Goal: Find specific page/section

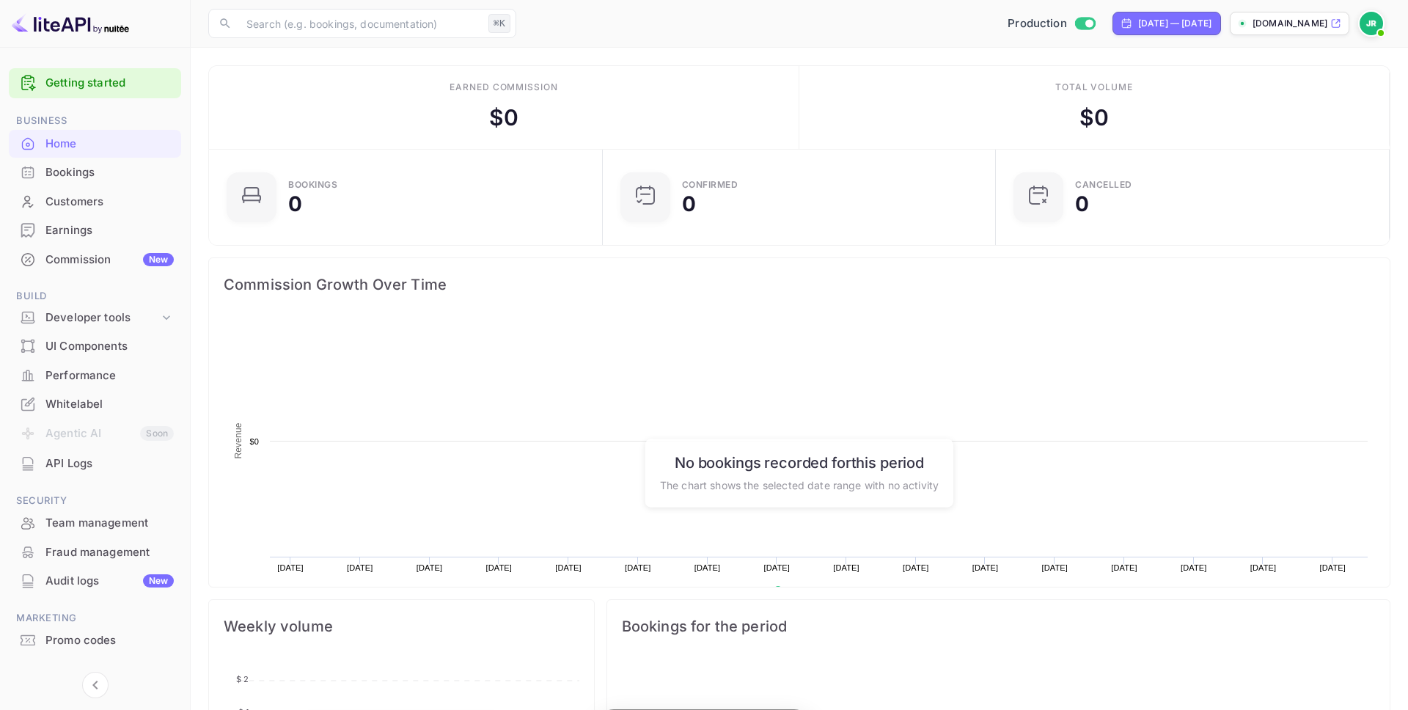
scroll to position [238, 385]
drag, startPoint x: 54, startPoint y: 7, endPoint x: 51, endPoint y: 19, distance: 11.9
click at [54, 7] on div at bounding box center [95, 24] width 191 height 48
click at [54, 23] on img at bounding box center [70, 23] width 117 height 23
click at [120, 109] on ul "Getting started Business Home Bookings Customers Earnings Commission New Build …" at bounding box center [95, 389] width 172 height 654
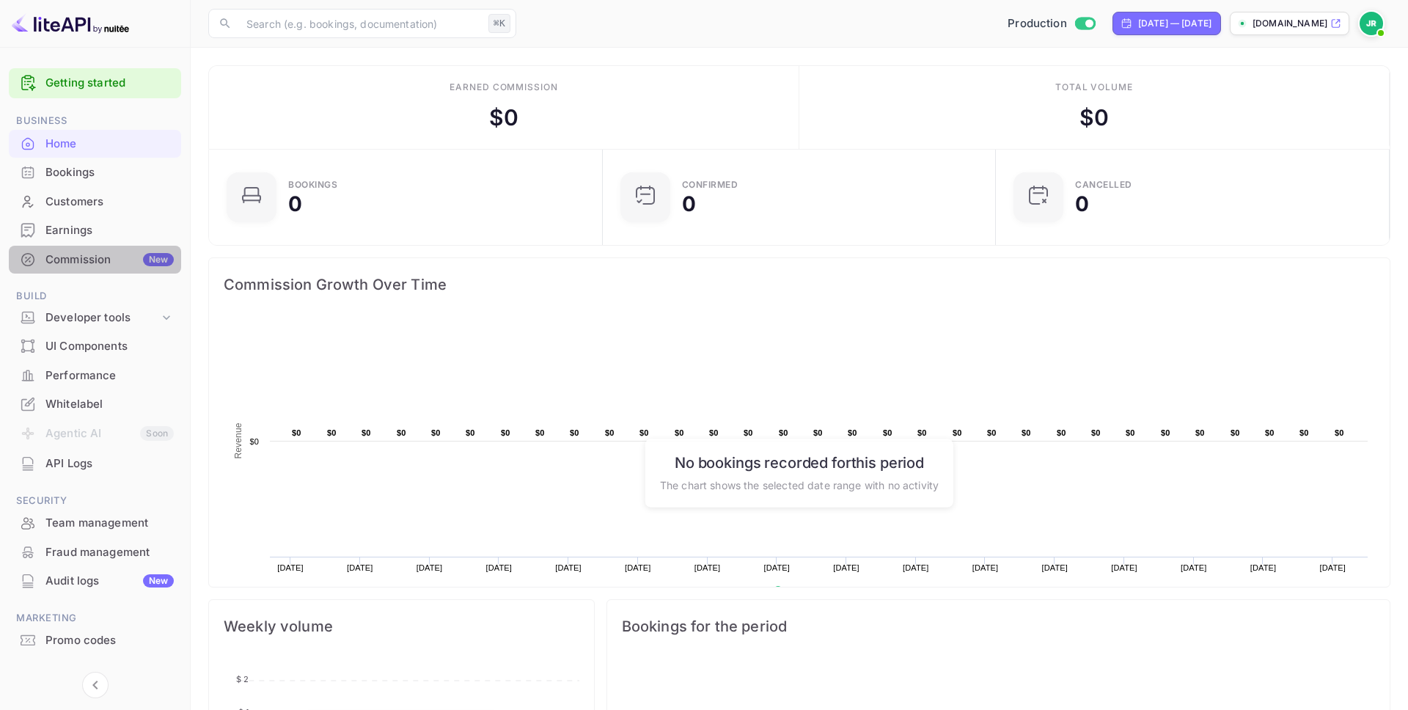
click at [79, 260] on div "Commission New" at bounding box center [109, 260] width 128 height 17
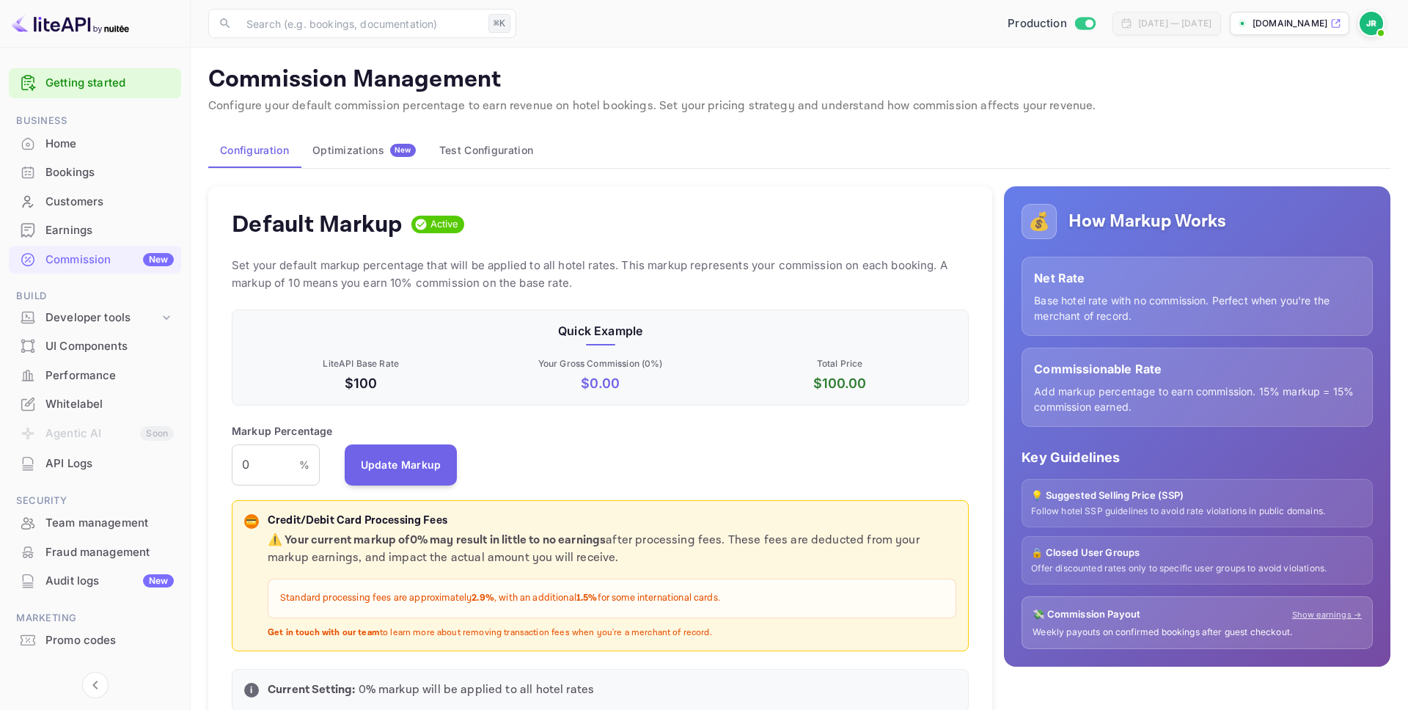
scroll to position [260, 737]
click at [69, 234] on div "Earnings" at bounding box center [109, 230] width 128 height 17
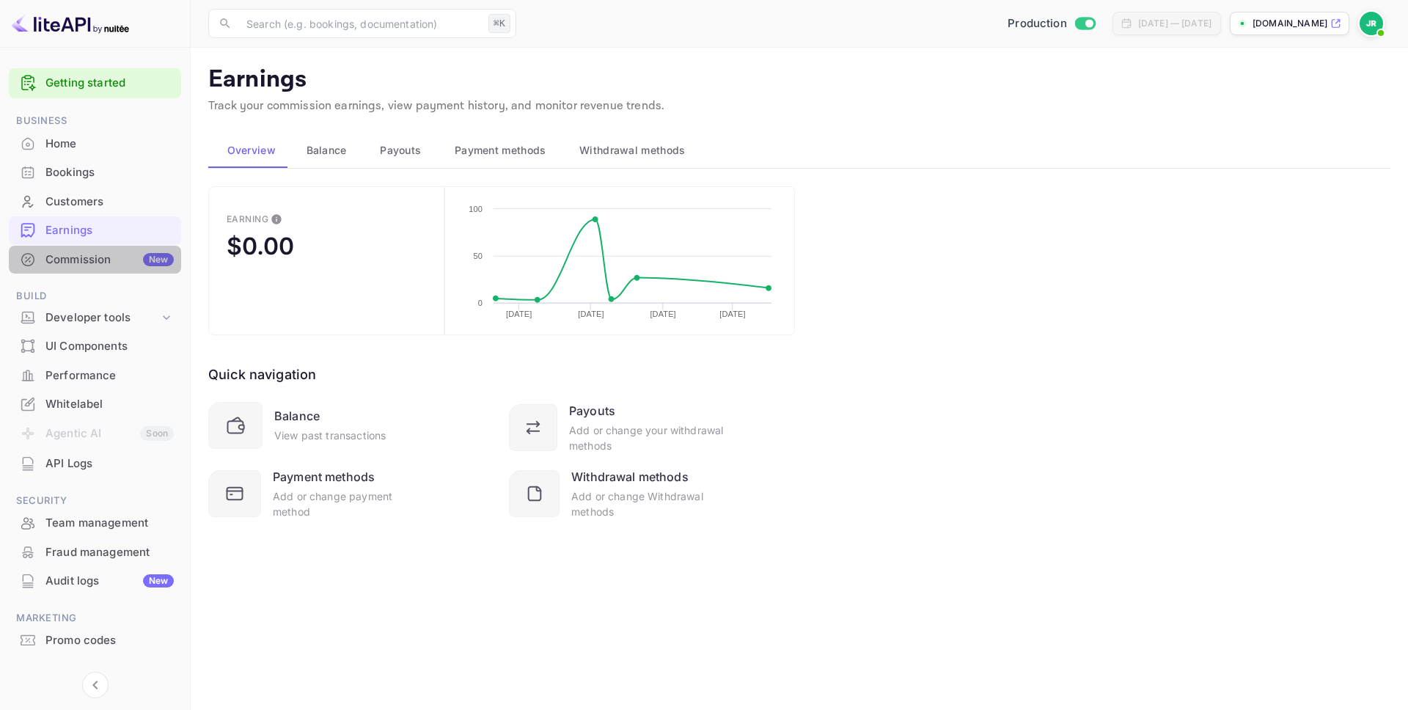
click at [80, 256] on div "Commission New" at bounding box center [109, 260] width 128 height 17
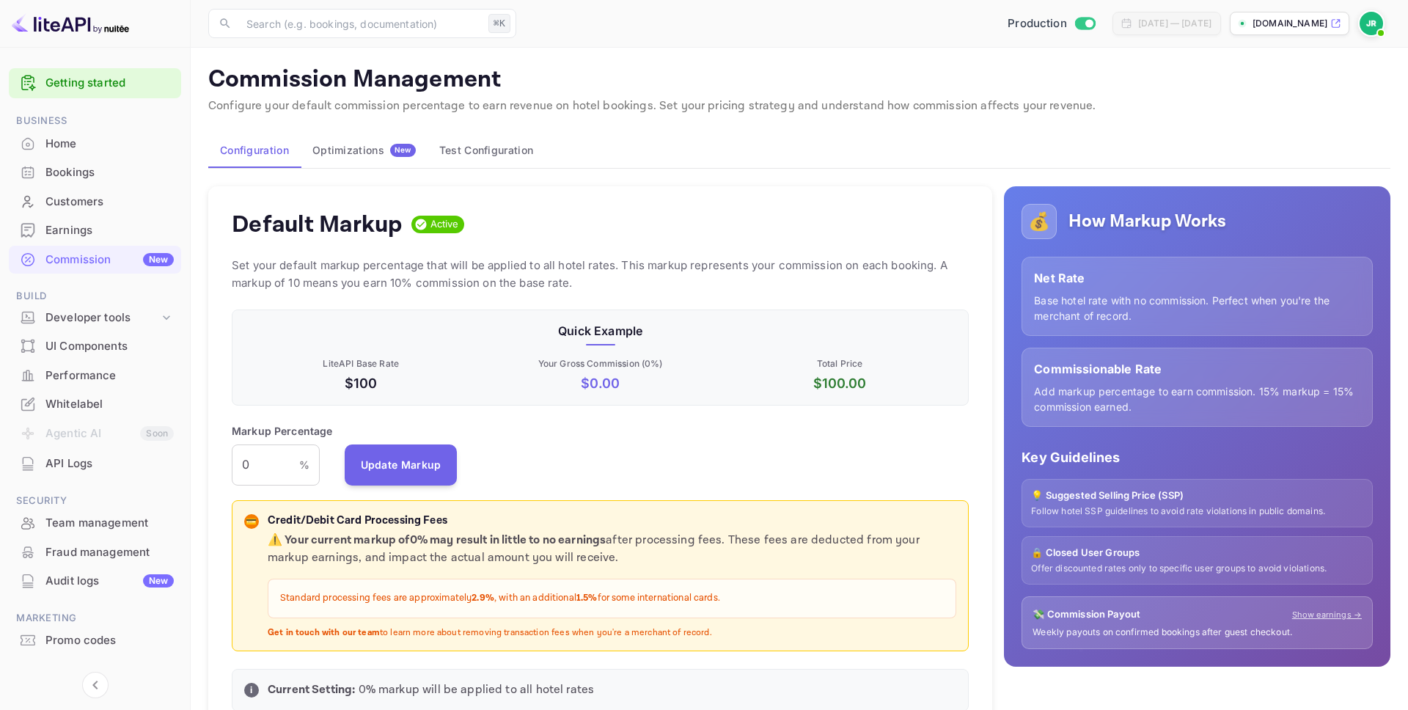
scroll to position [260, 737]
